Goal: Task Accomplishment & Management: Complete application form

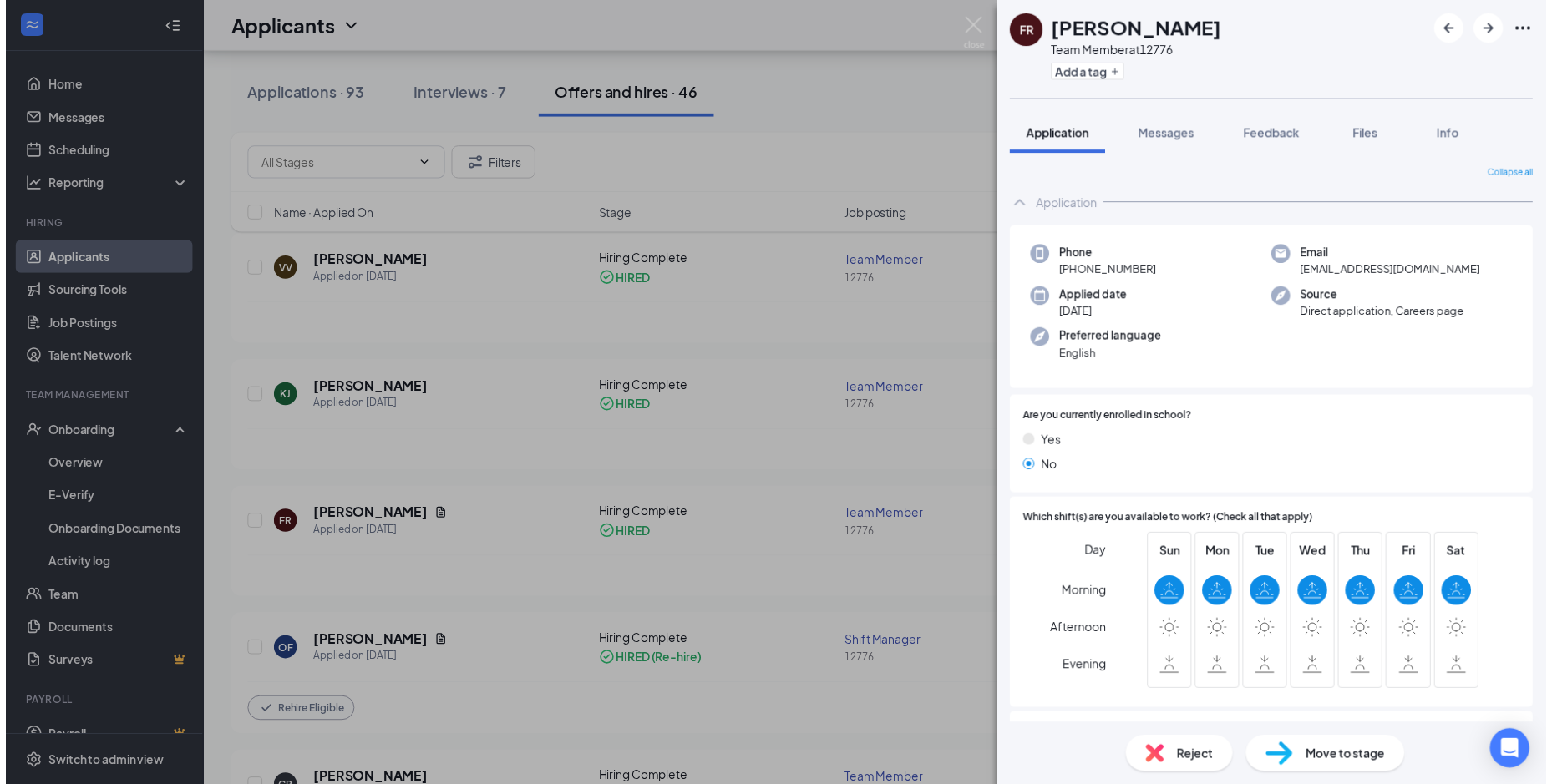
scroll to position [167, 0]
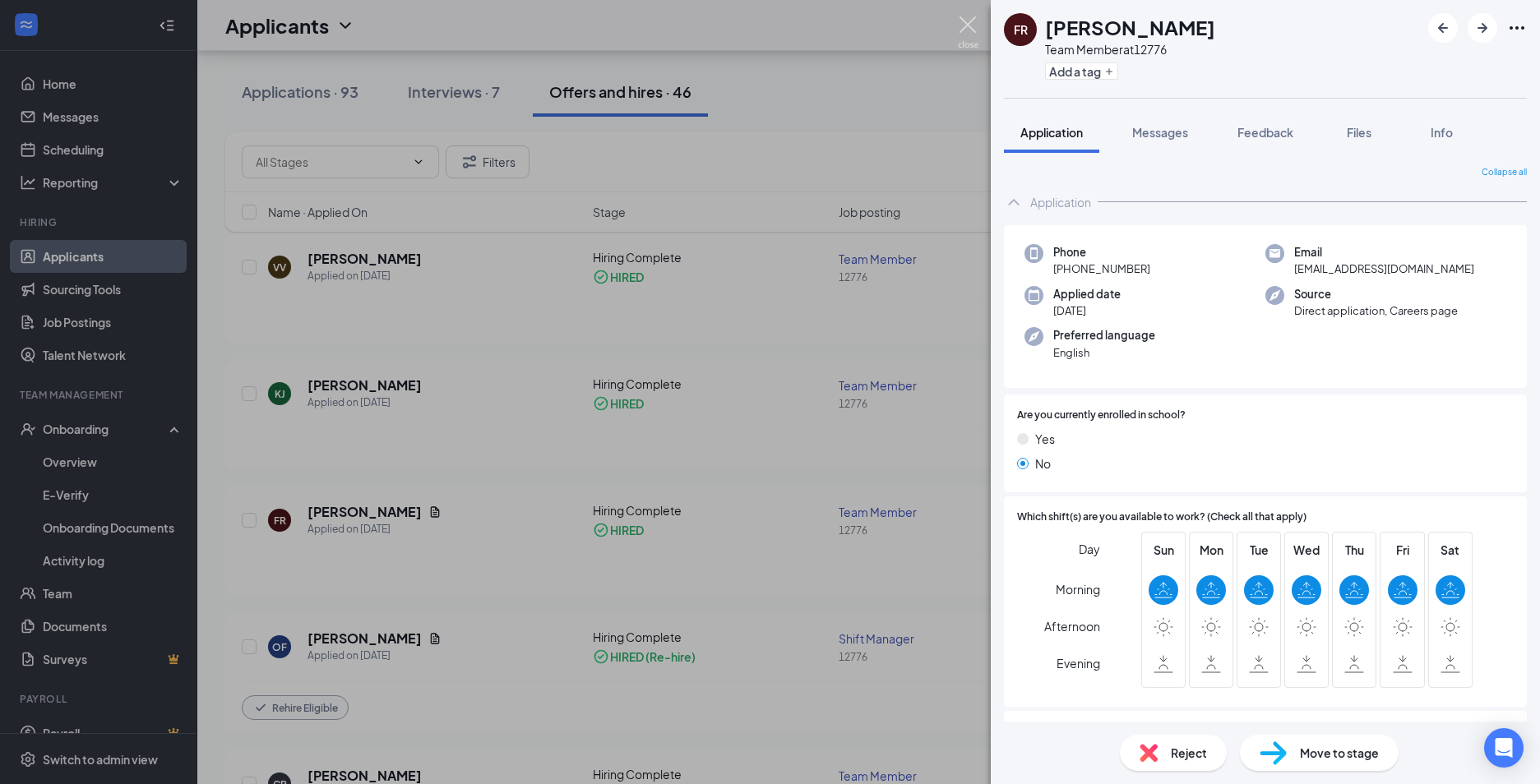
drag, startPoint x: 966, startPoint y: 20, endPoint x: 933, endPoint y: 1, distance: 38.1
click at [966, 20] on img at bounding box center [968, 32] width 21 height 32
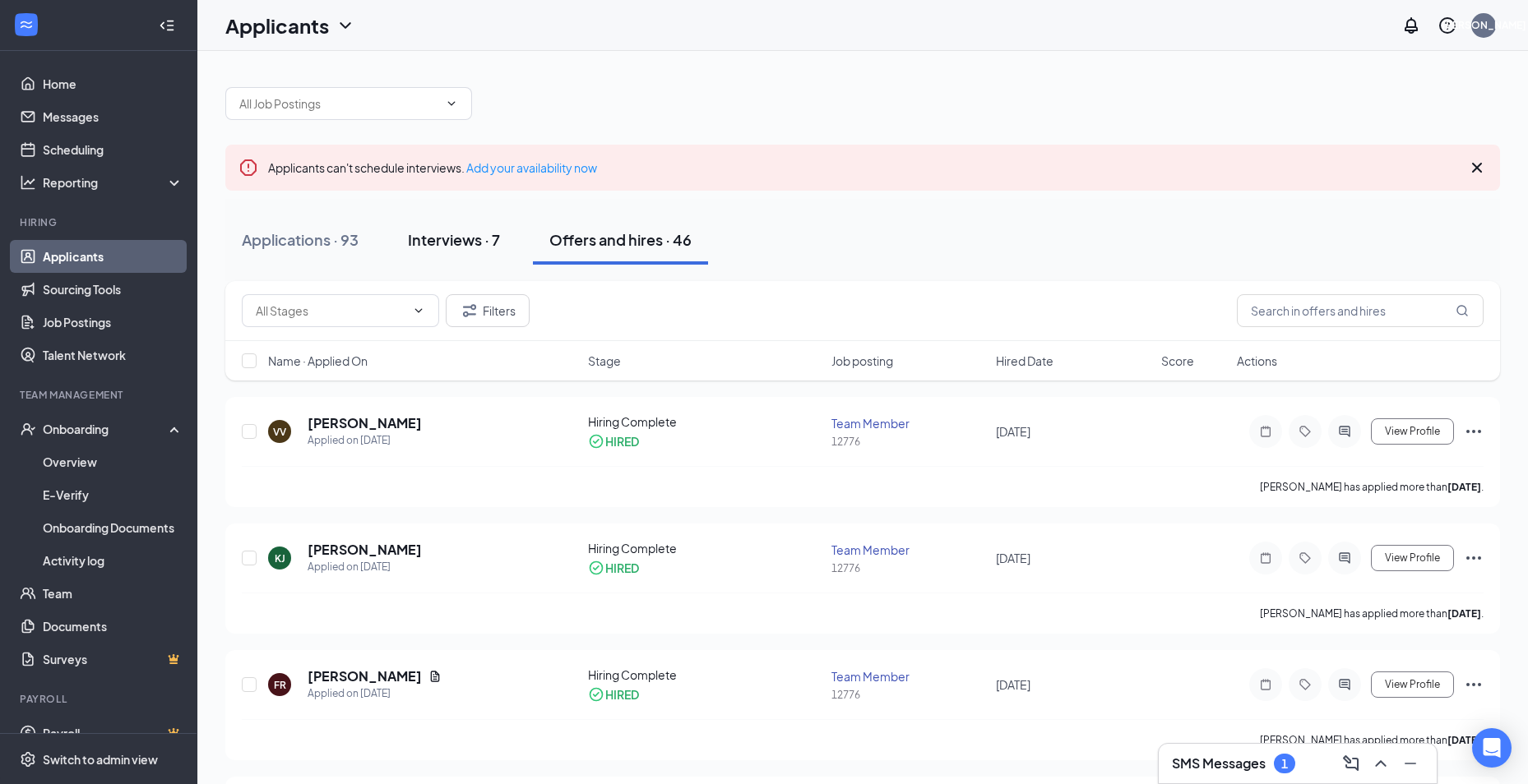
click at [451, 246] on div "Interviews · 7" at bounding box center [454, 239] width 92 height 21
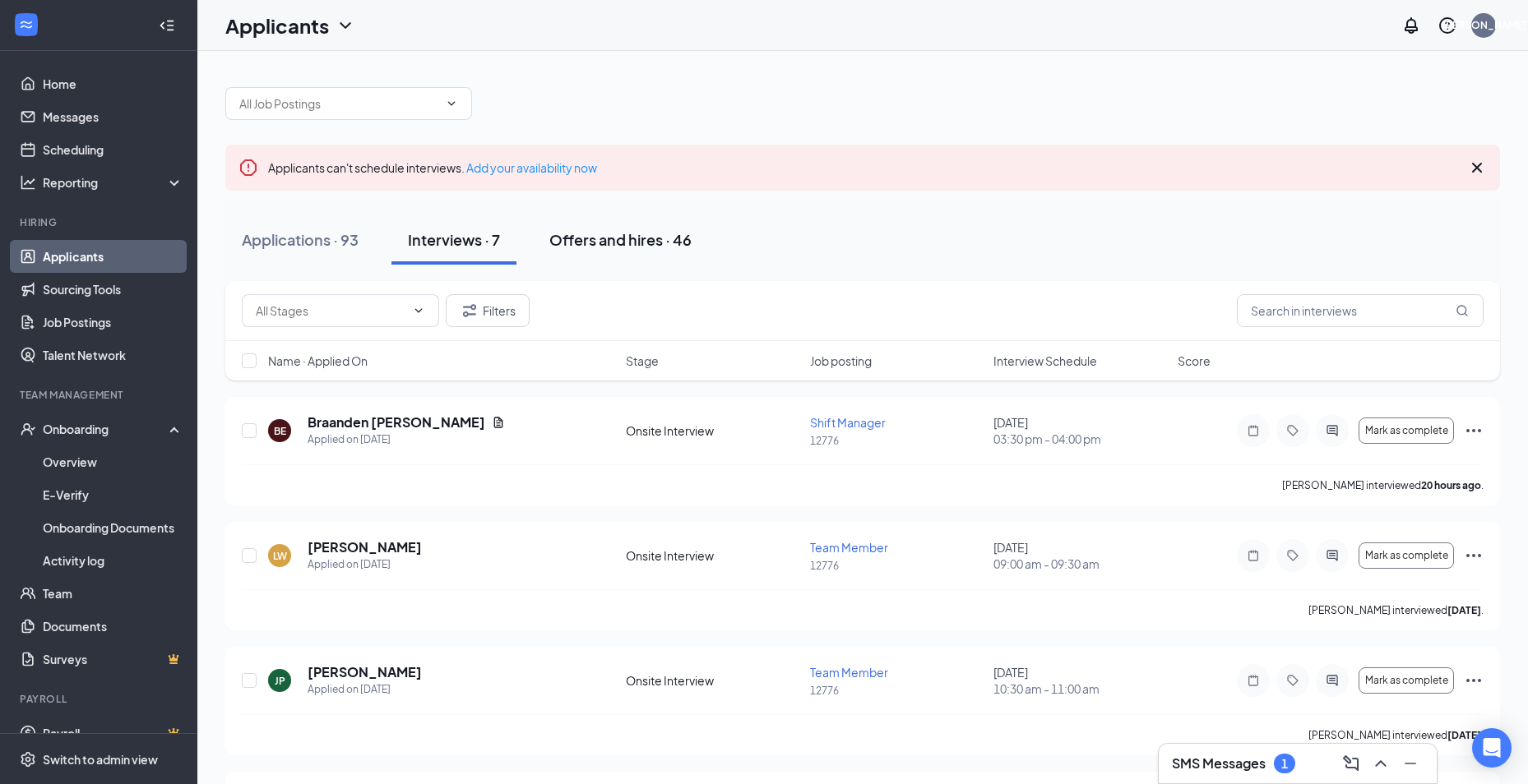
click at [652, 239] on div "Offers and hires · 46" at bounding box center [620, 239] width 142 height 21
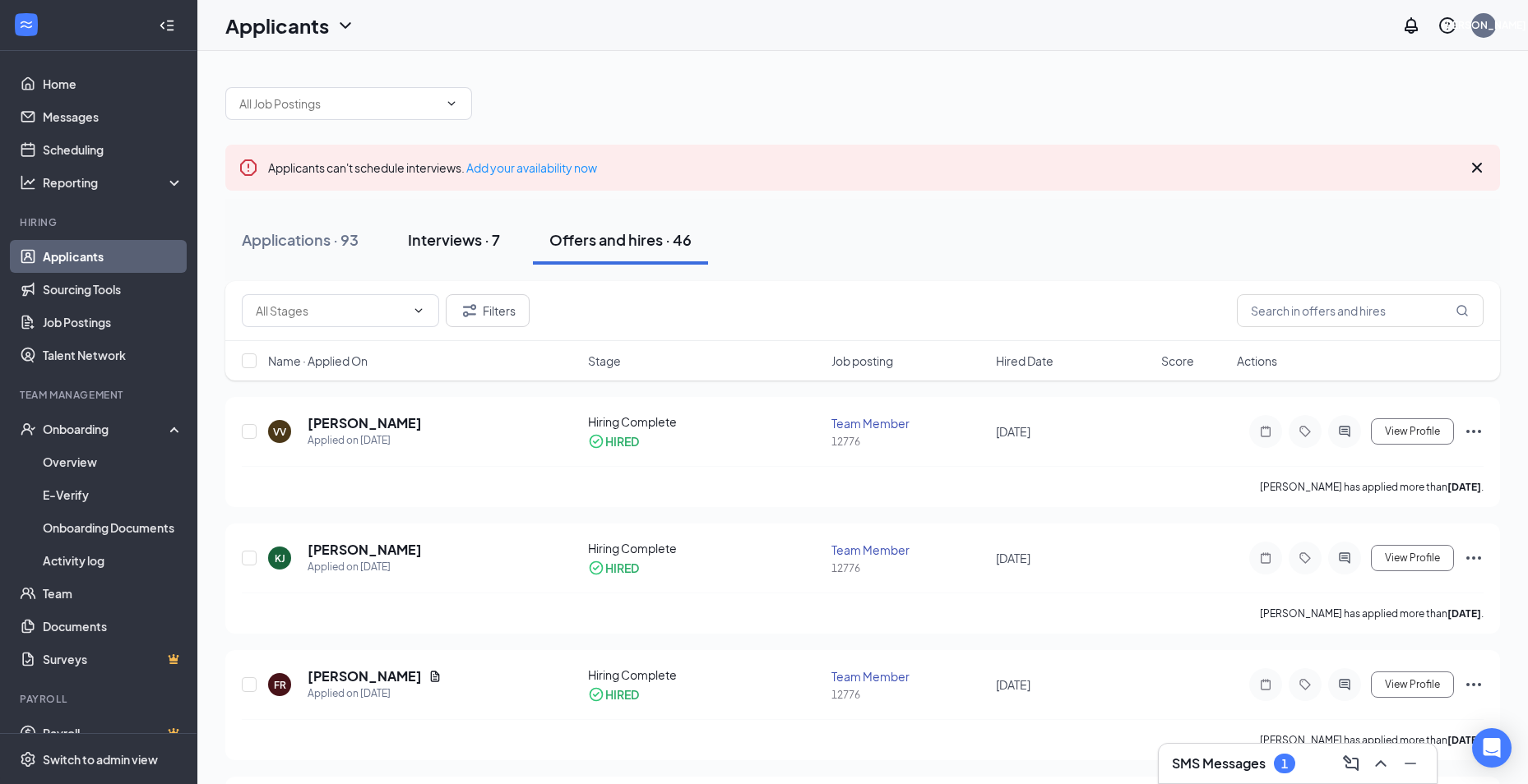
click at [462, 231] on div "Interviews · 7" at bounding box center [454, 239] width 92 height 21
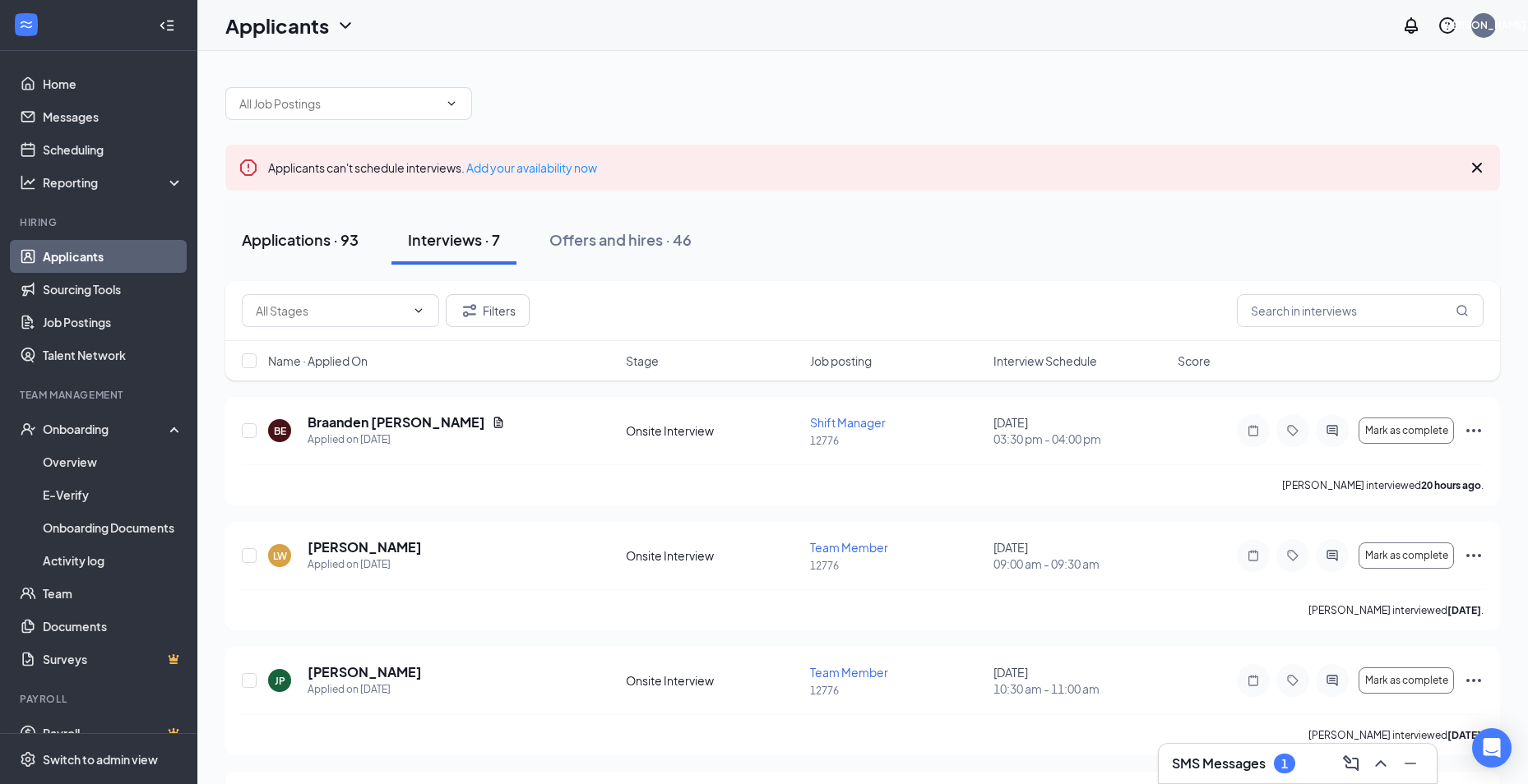
click at [308, 233] on div "Applications · 93" at bounding box center [300, 239] width 117 height 21
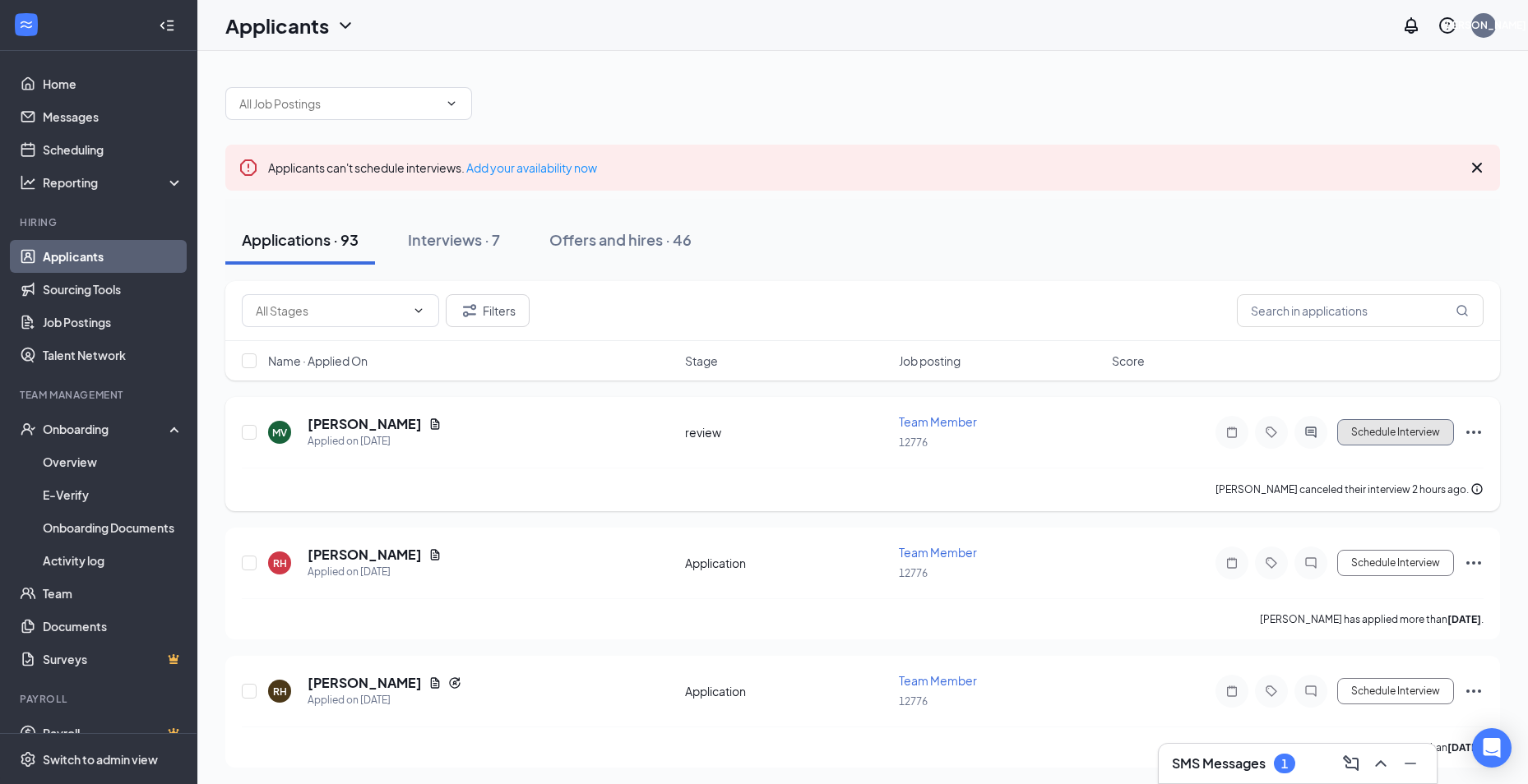
click at [1400, 438] on button "Schedule Interview" at bounding box center [1395, 432] width 117 height 27
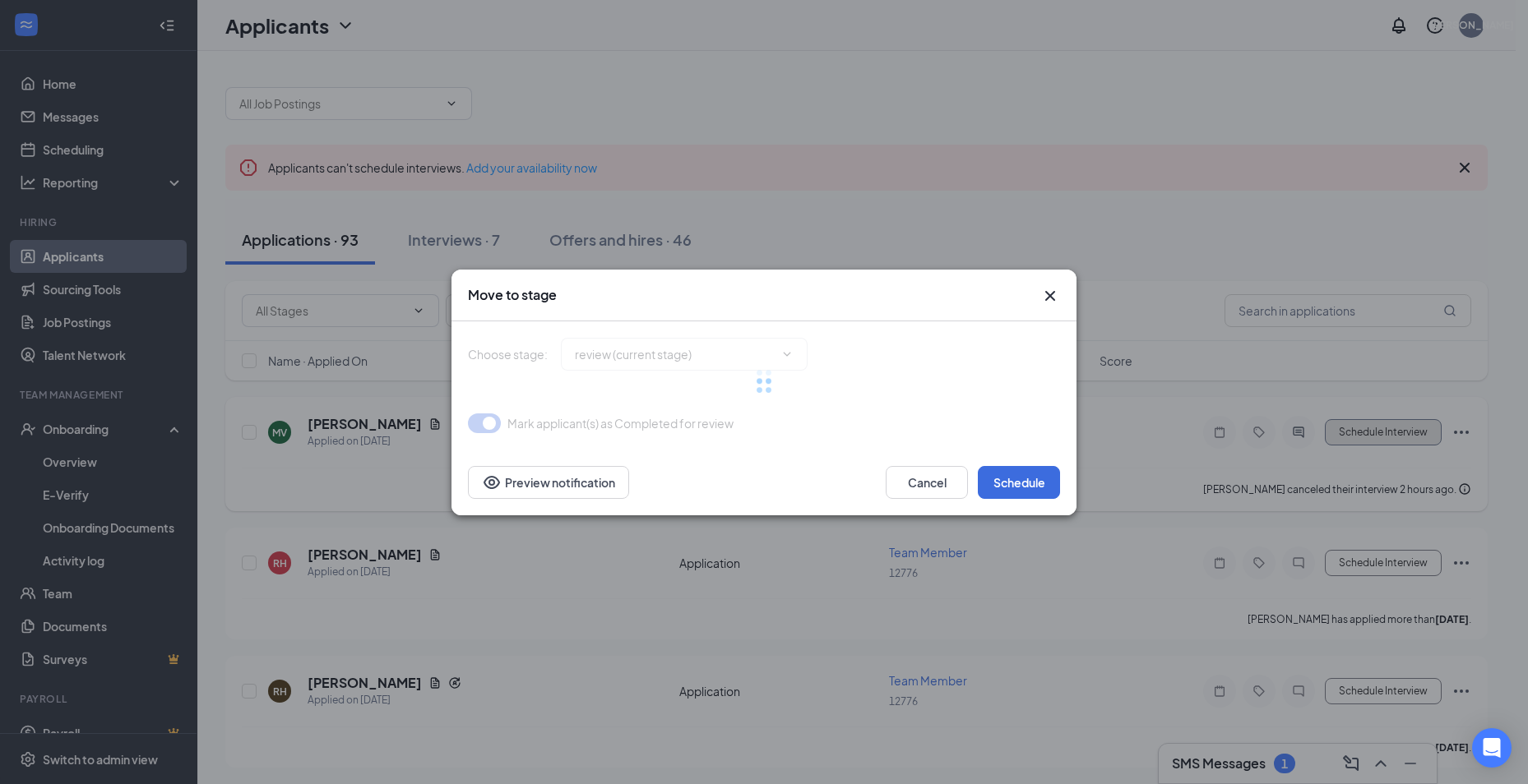
type input "Onsite Interview (next stage)"
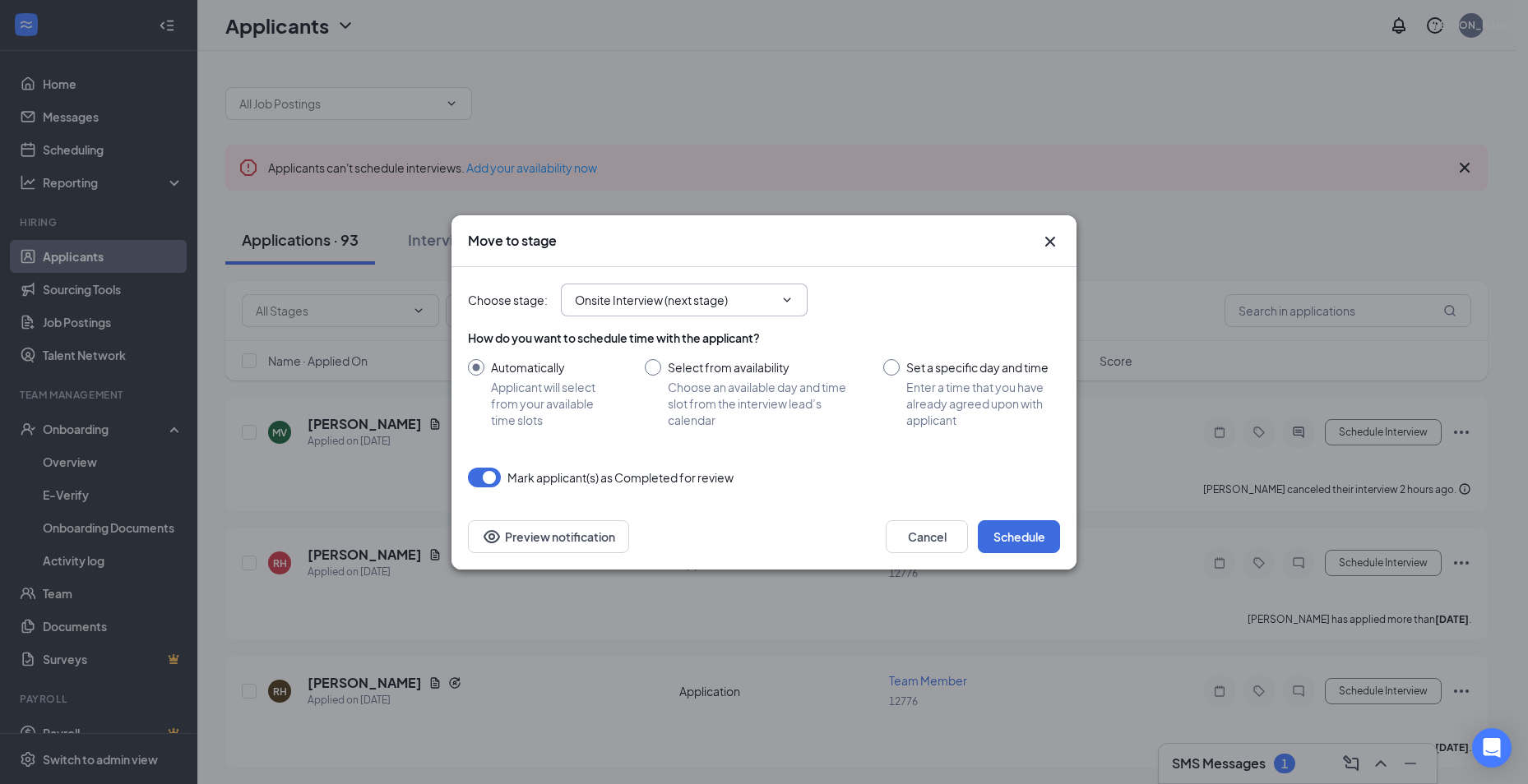
click at [652, 311] on span "Onsite Interview (next stage)" at bounding box center [684, 300] width 246 height 32
click at [680, 296] on input "Onsite Interview (next stage)" at bounding box center [674, 299] width 199 height 18
click at [1054, 241] on icon "Cross" at bounding box center [1049, 241] width 20 height 20
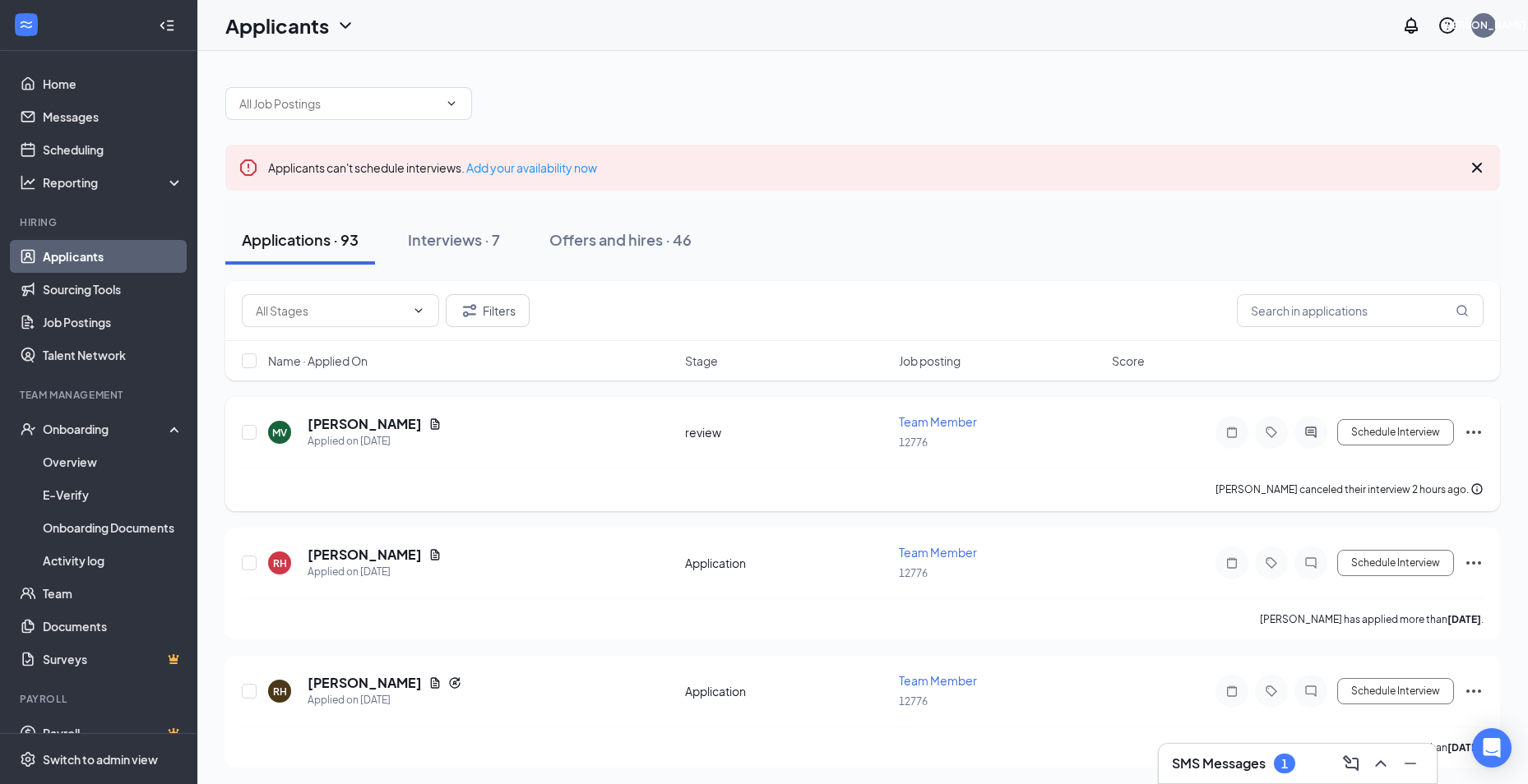
click at [1466, 431] on icon "Ellipses" at bounding box center [1473, 432] width 20 height 20
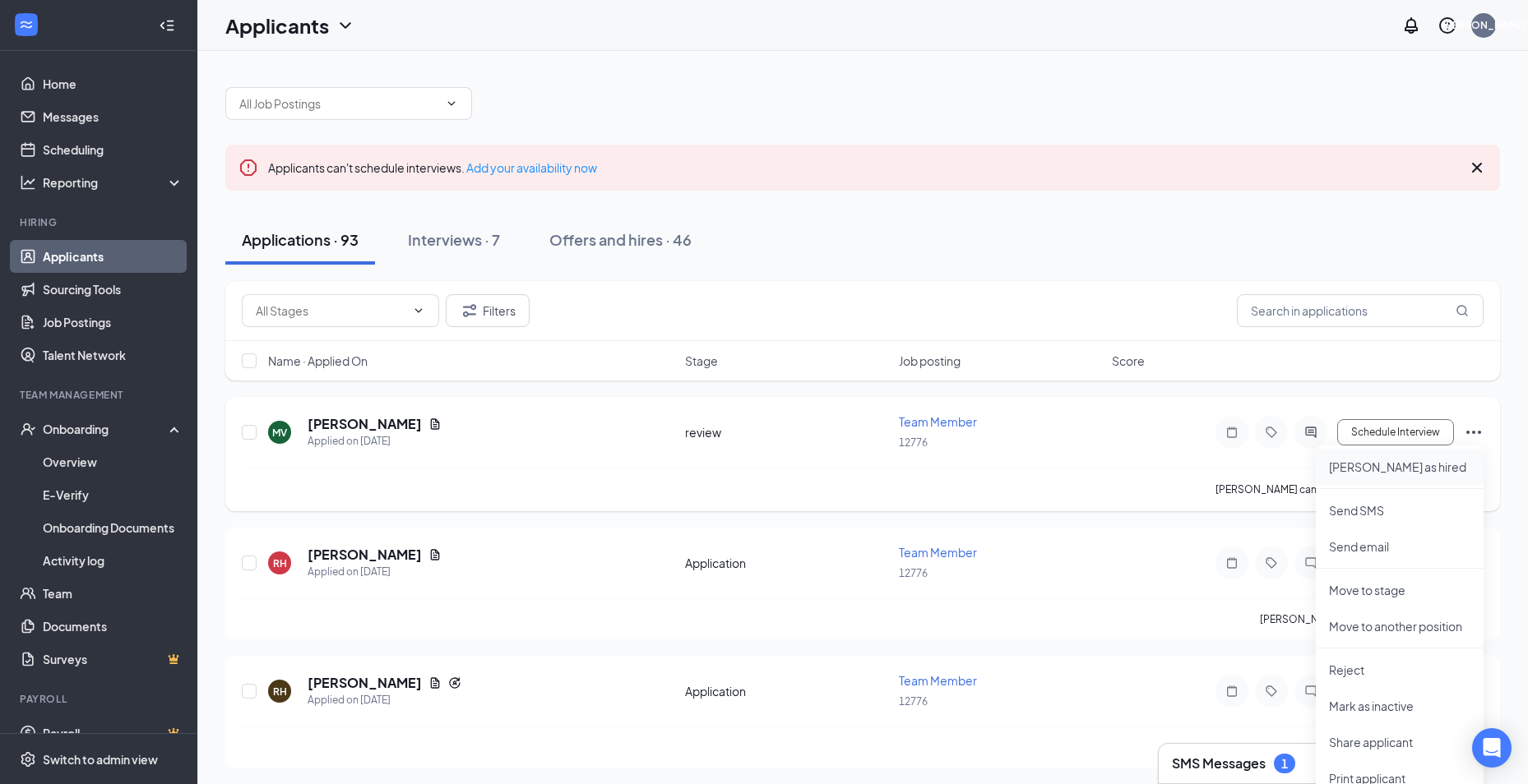
click at [1362, 466] on p "[PERSON_NAME] as hired" at bounding box center [1399, 467] width 141 height 16
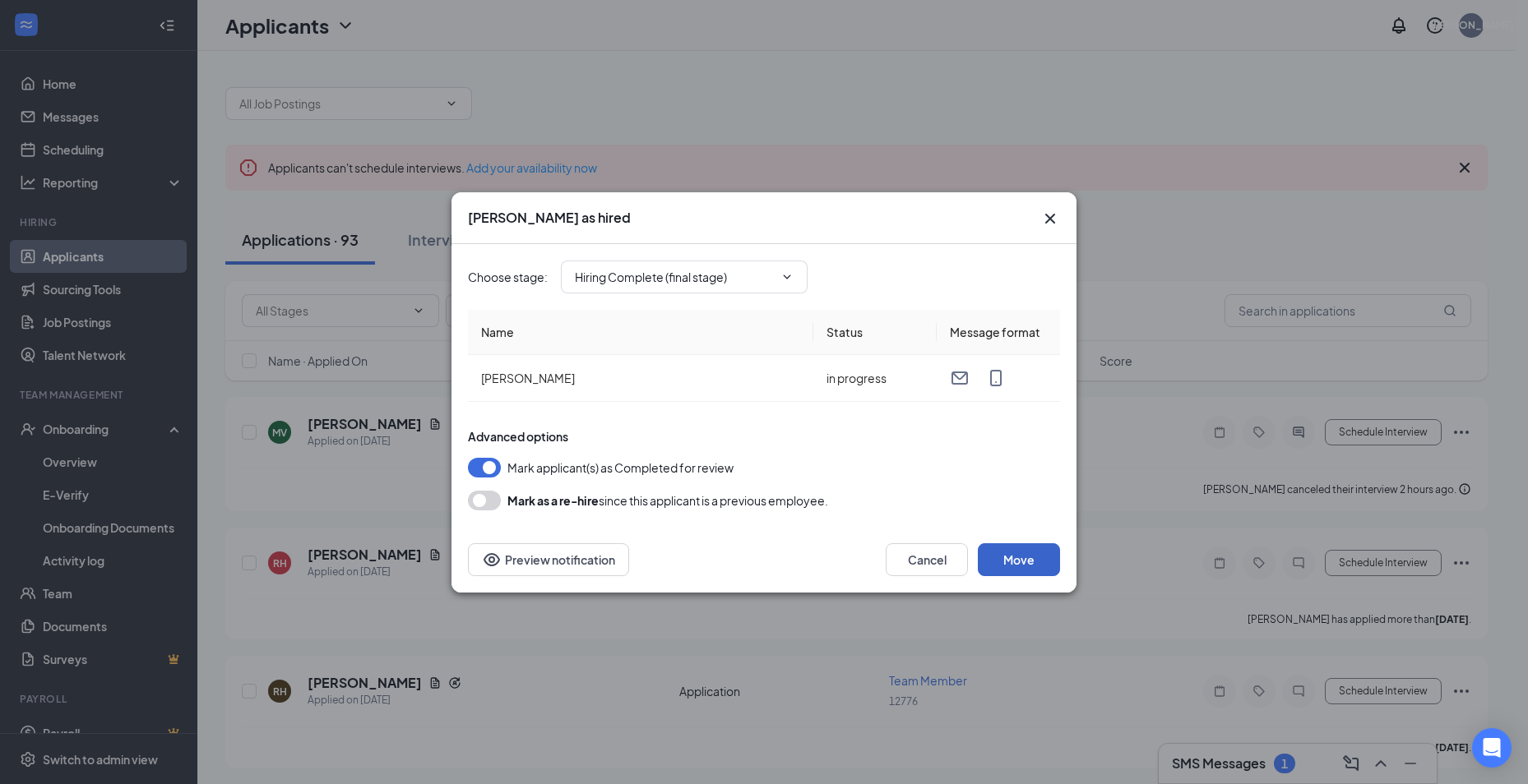
click at [1012, 558] on button "Move" at bounding box center [1018, 560] width 82 height 32
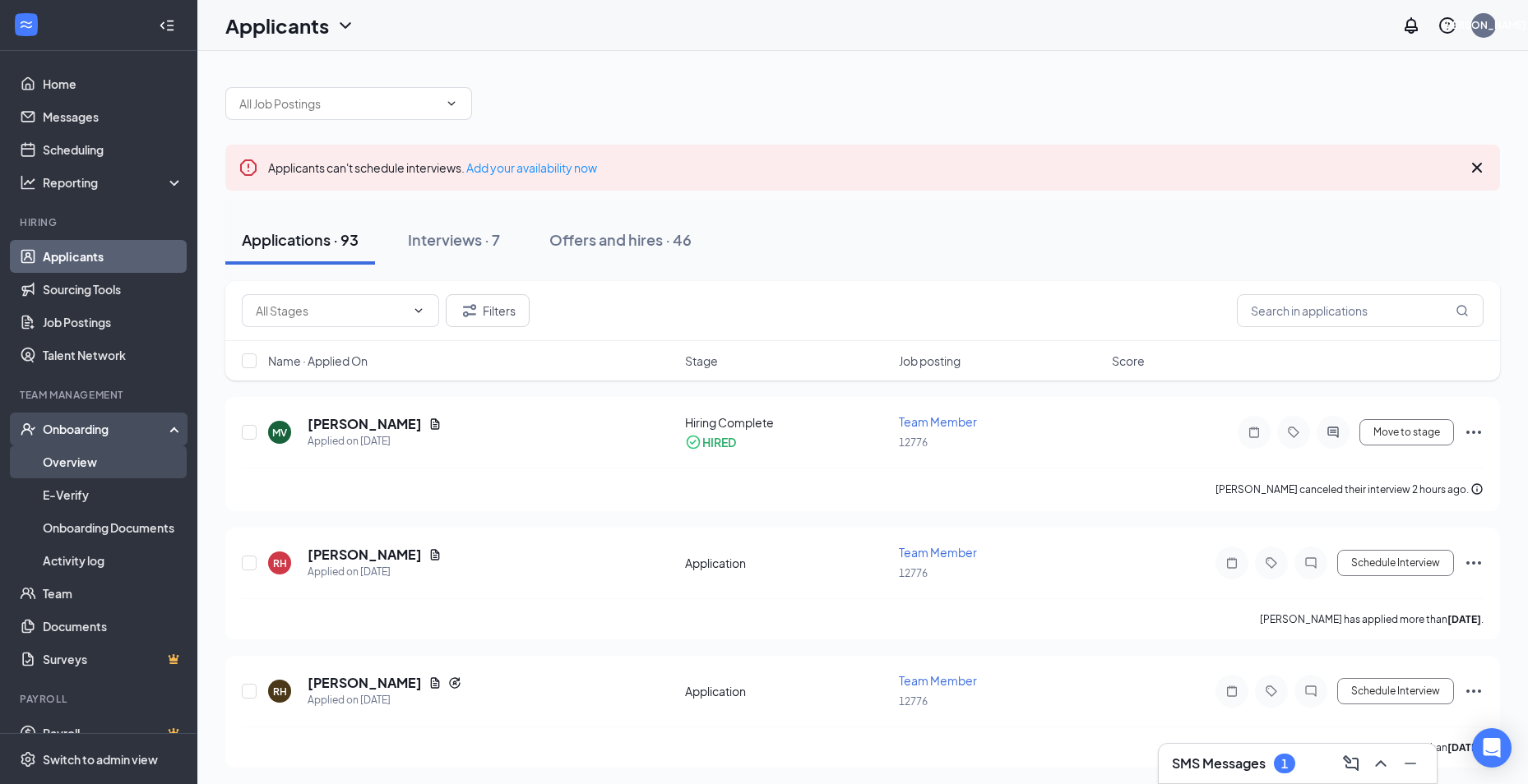
click at [60, 463] on link "Overview" at bounding box center [113, 462] width 140 height 32
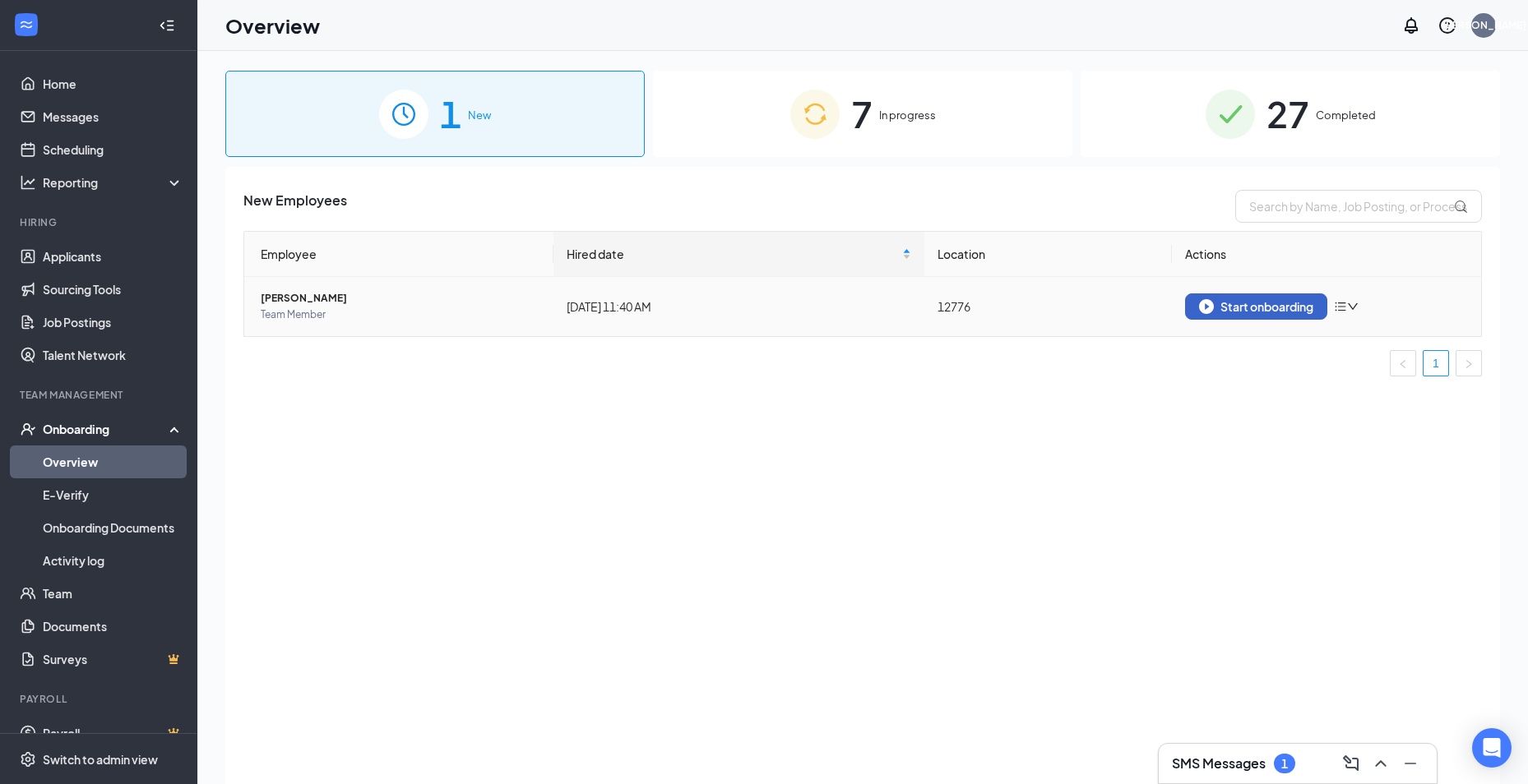
click at [1295, 309] on div "Start onboarding" at bounding box center [1256, 306] width 115 height 15
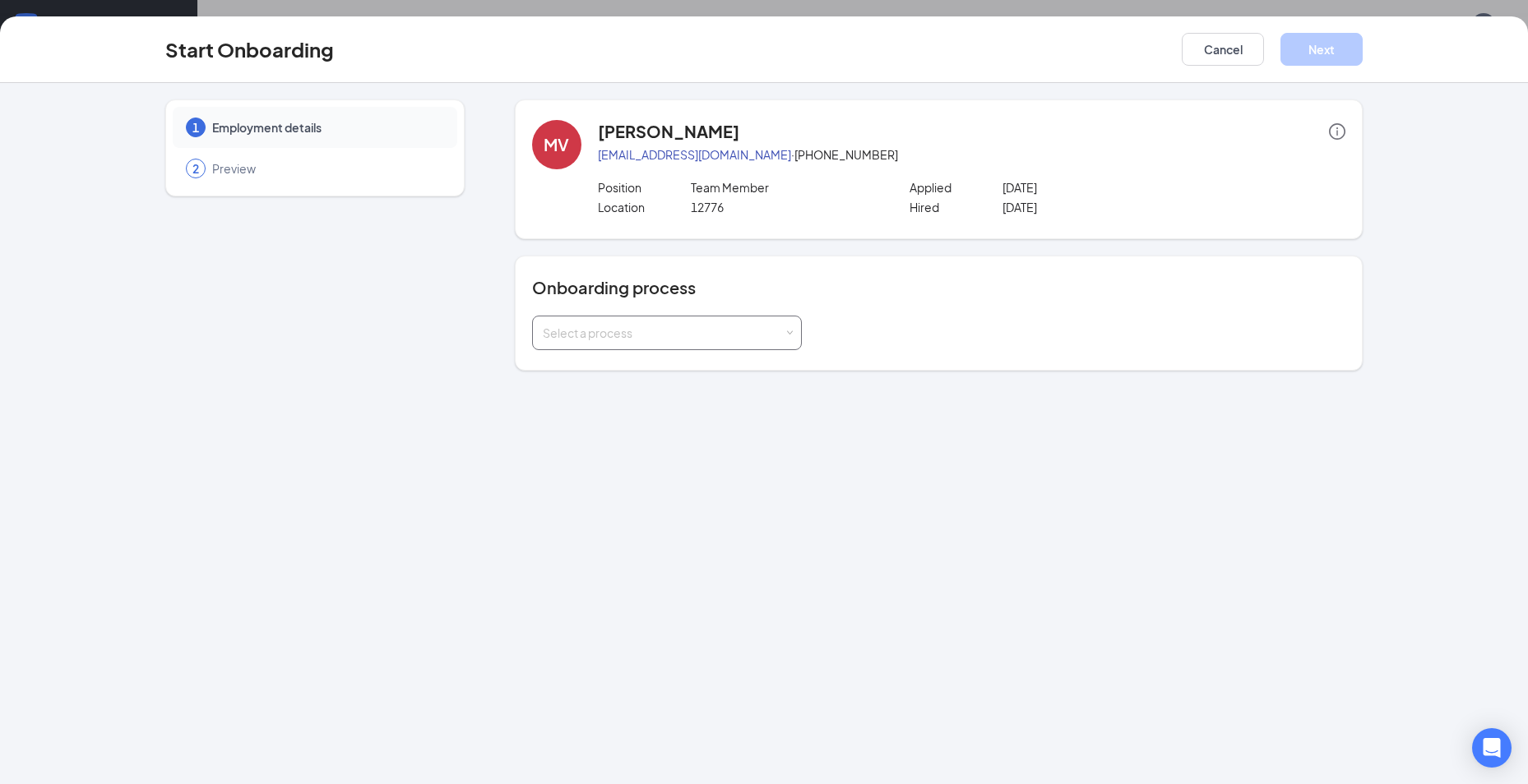
click at [782, 338] on div "Select a process" at bounding box center [664, 333] width 241 height 16
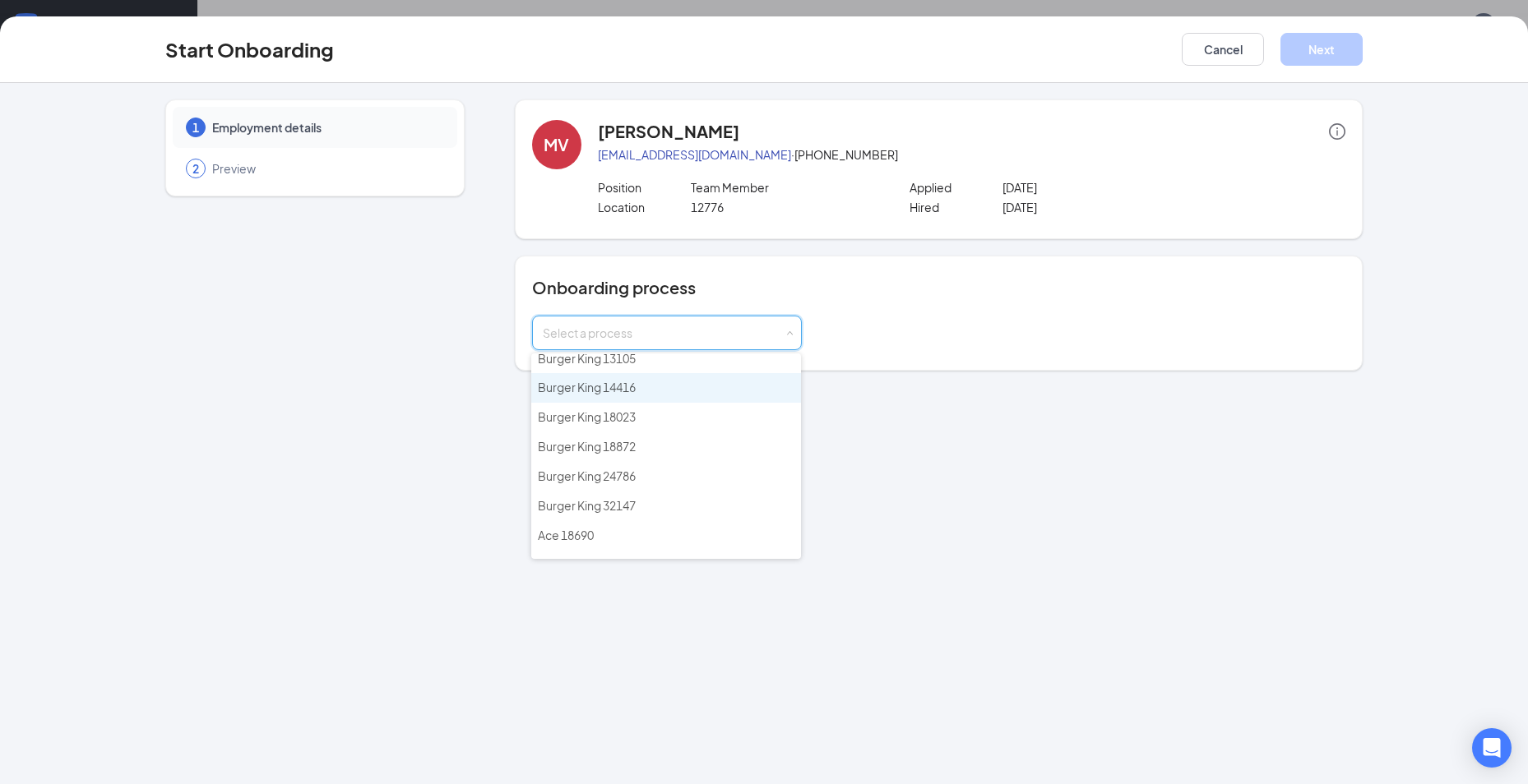
scroll to position [575, 0]
click at [617, 409] on span "Burger King 12776" at bounding box center [587, 410] width 97 height 15
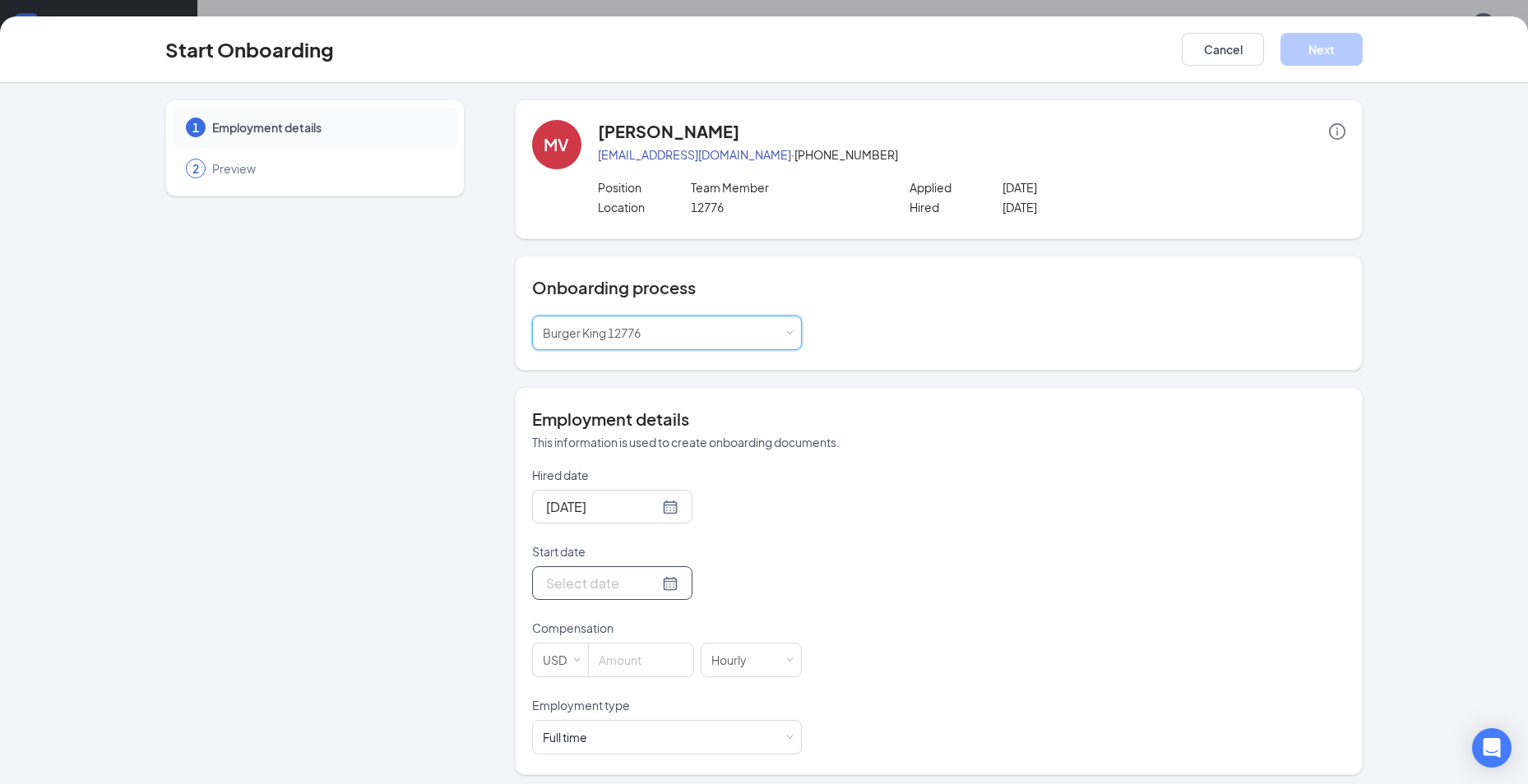
click at [604, 585] on input "Start date" at bounding box center [603, 583] width 113 height 21
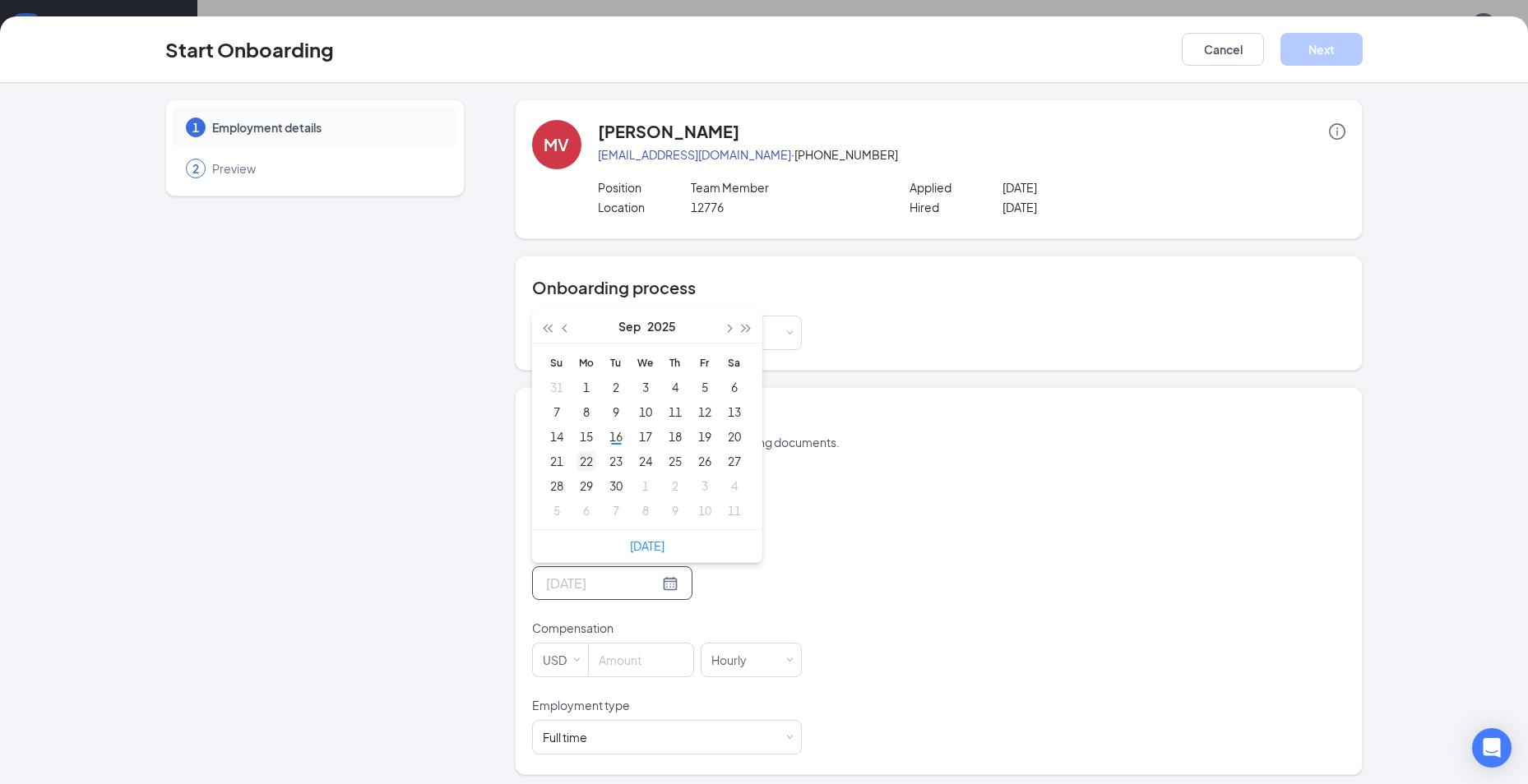
type input "[DATE]"
click at [579, 457] on div "22" at bounding box center [586, 461] width 20 height 20
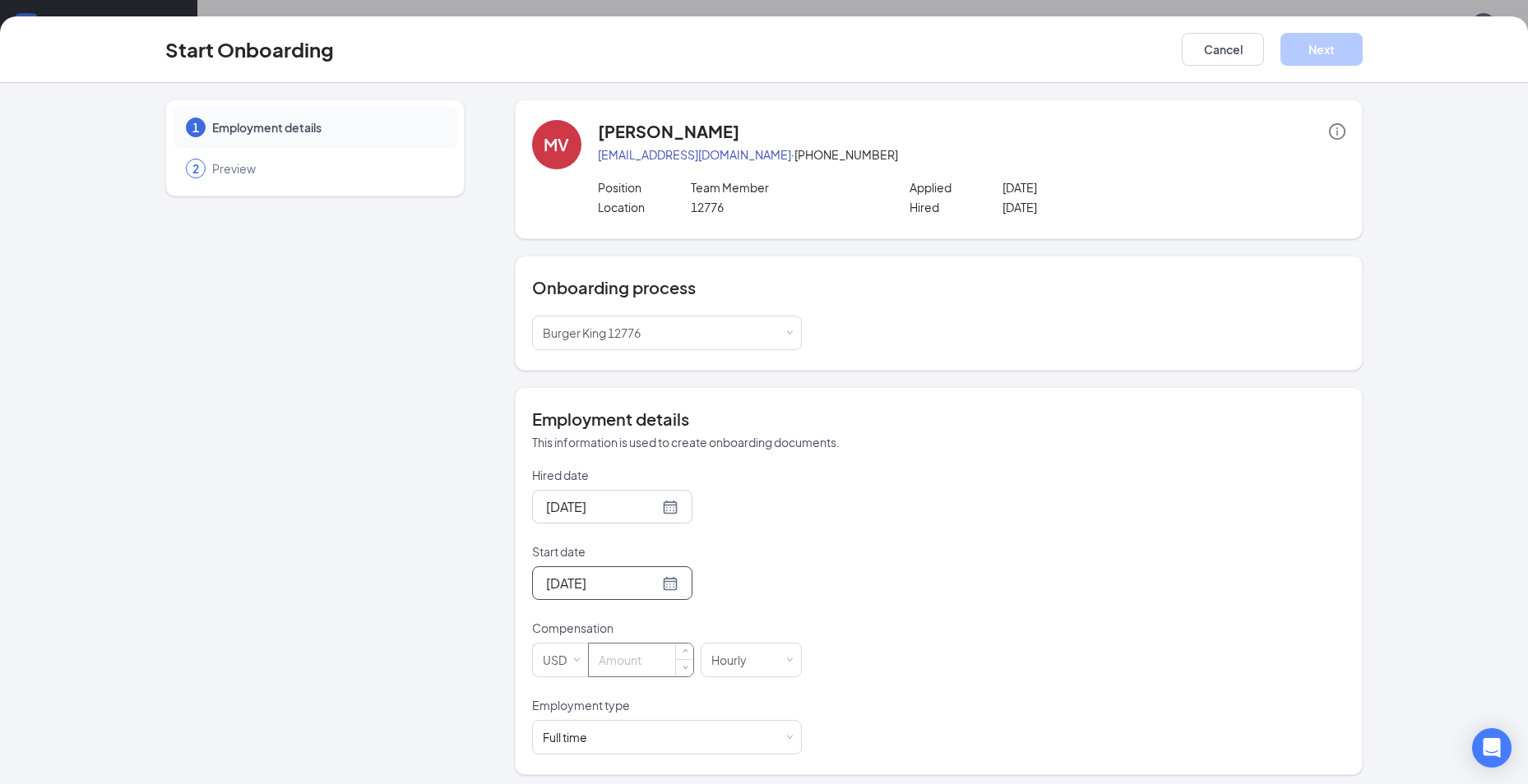
click at [622, 665] on input at bounding box center [641, 660] width 104 height 32
type input "12.5"
click at [785, 740] on span at bounding box center [788, 738] width 8 height 8
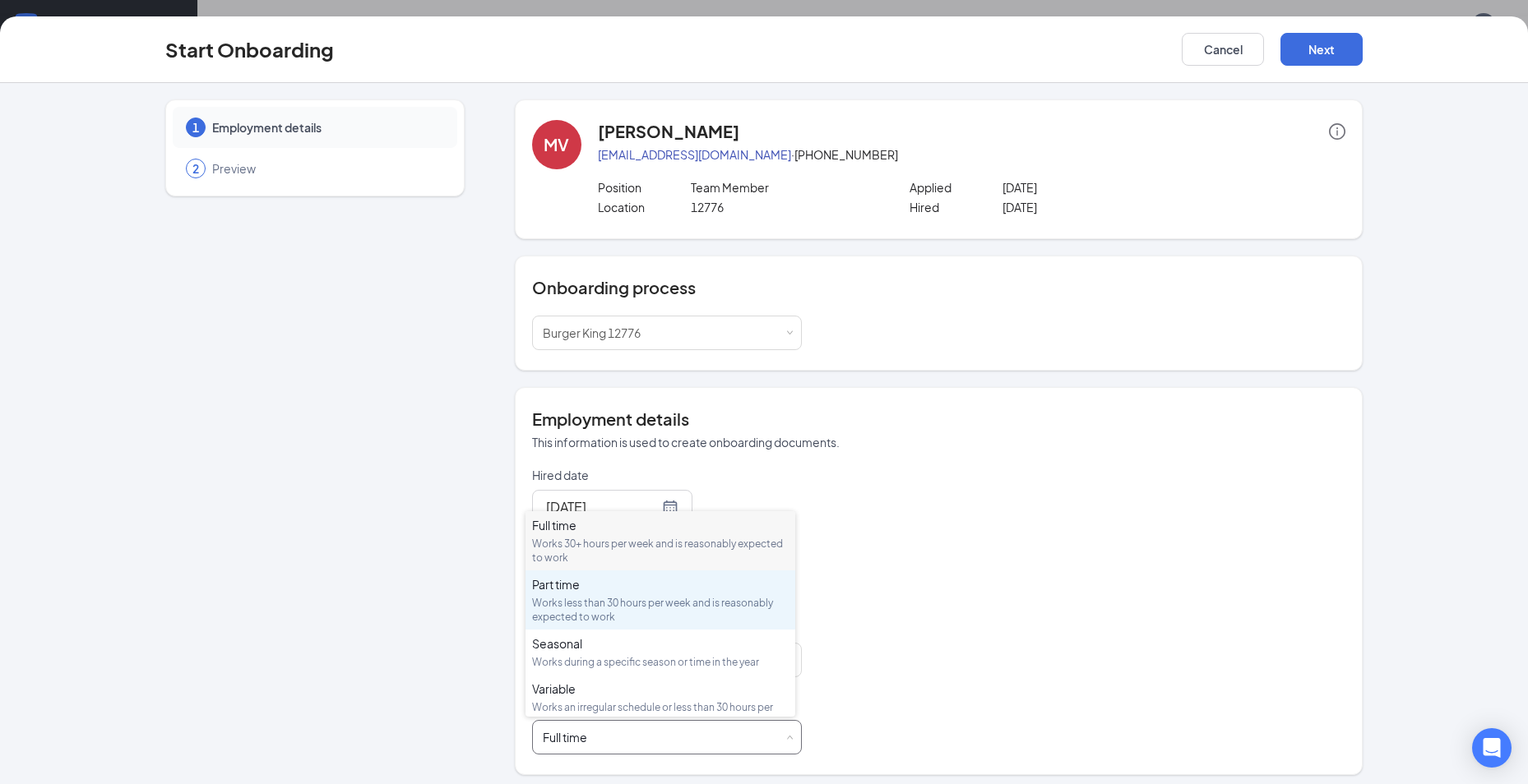
click at [629, 610] on div "Works less than 30 hours per week and is reasonably expected to work" at bounding box center [660, 610] width 257 height 28
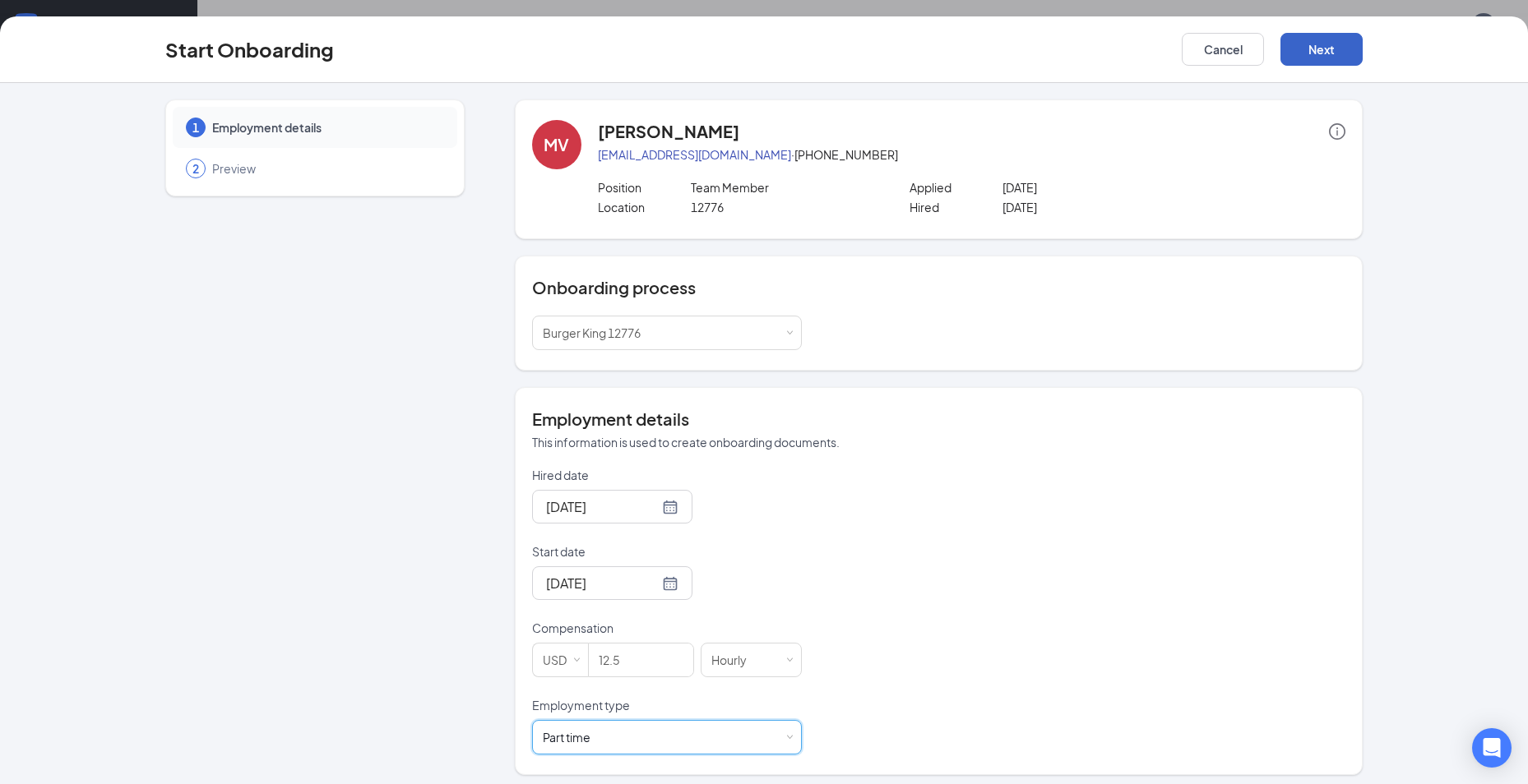
click at [1317, 46] on button "Next" at bounding box center [1321, 49] width 82 height 32
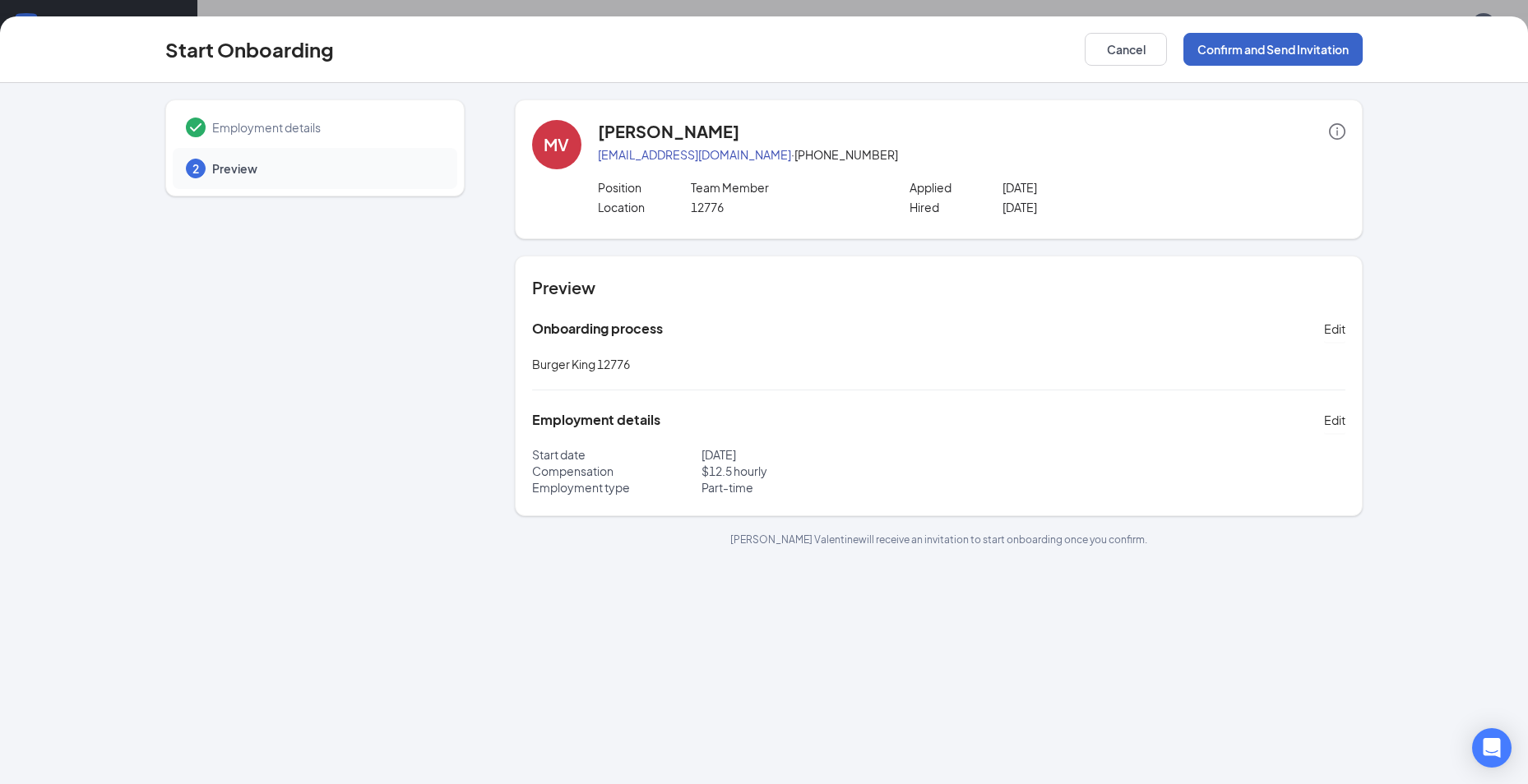
click at [1245, 56] on button "Confirm and Send Invitation" at bounding box center [1273, 49] width 180 height 32
